Goal: Task Accomplishment & Management: Complete application form

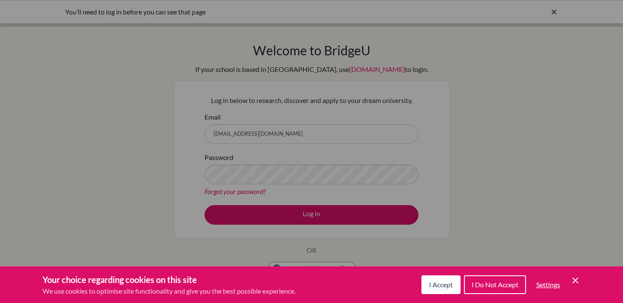
click at [433, 289] on button "I Accept" at bounding box center [440, 284] width 39 height 19
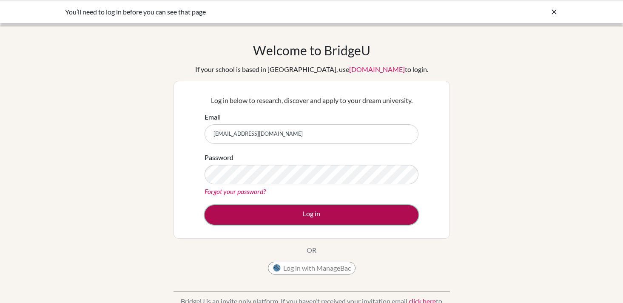
click at [299, 213] on button "Log in" at bounding box center [311, 215] width 214 height 20
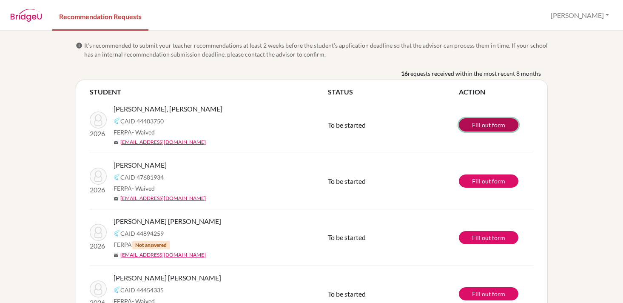
click at [498, 124] on link "Fill out form" at bounding box center [488, 124] width 59 height 13
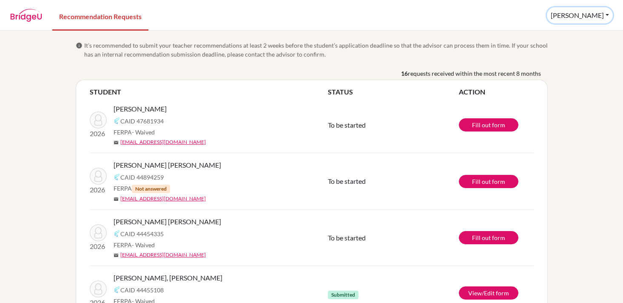
click at [605, 14] on button "[PERSON_NAME]" at bounding box center [579, 15] width 66 height 16
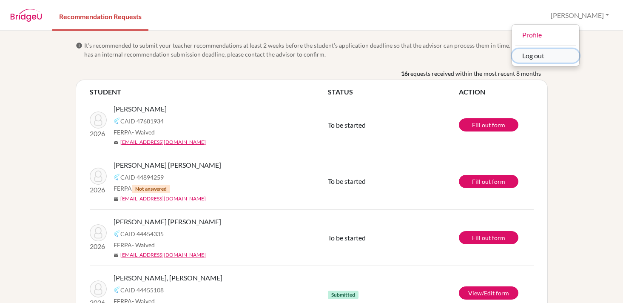
click at [563, 58] on button "Log out" at bounding box center [545, 56] width 67 height 14
